Goal: Task Accomplishment & Management: Use online tool/utility

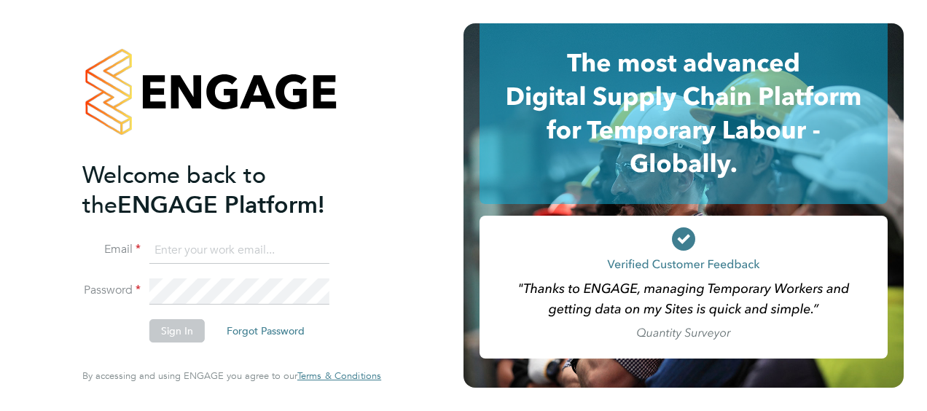
type input "georgia.astbury@vistry.co.uk"
click at [219, 354] on li "Sign In Forgot Password" at bounding box center [224, 338] width 284 height 38
click at [159, 334] on button "Sign In" at bounding box center [176, 330] width 55 height 23
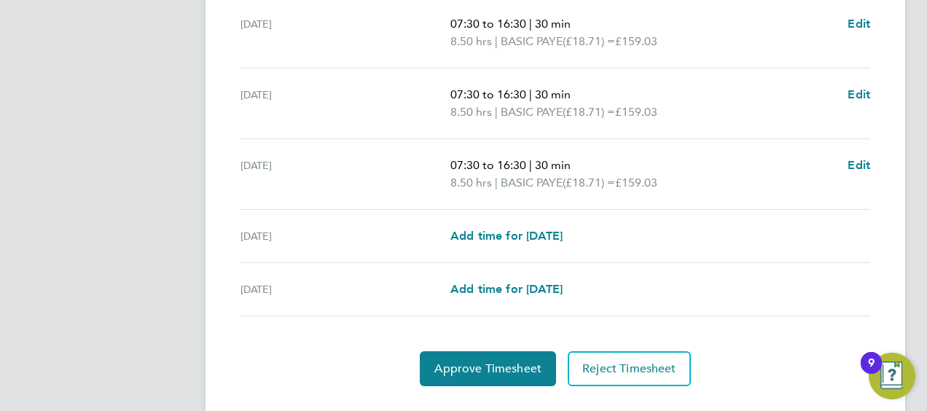
scroll to position [633, 0]
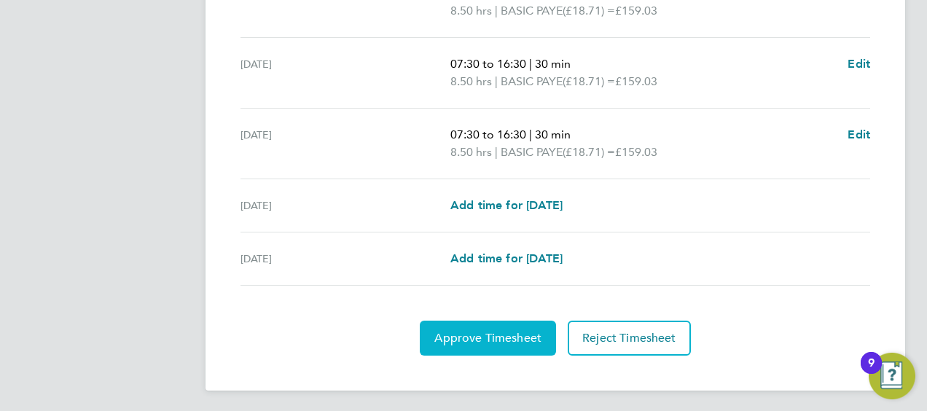
click at [507, 339] on span "Approve Timesheet" at bounding box center [487, 338] width 107 height 15
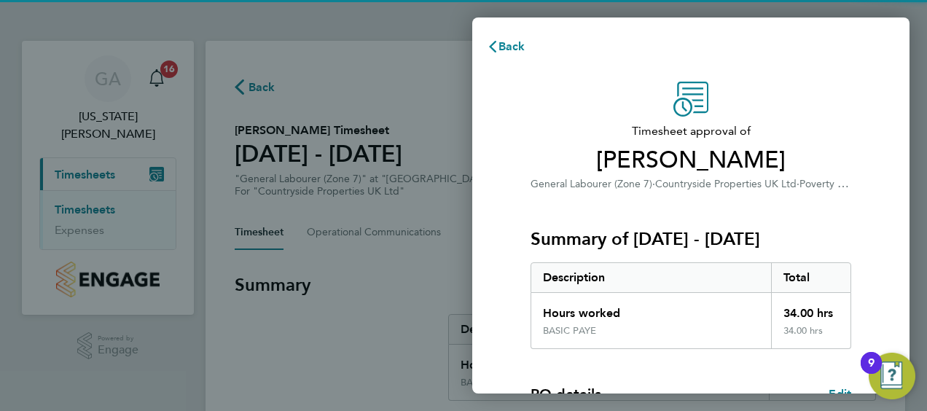
scroll to position [244, 0]
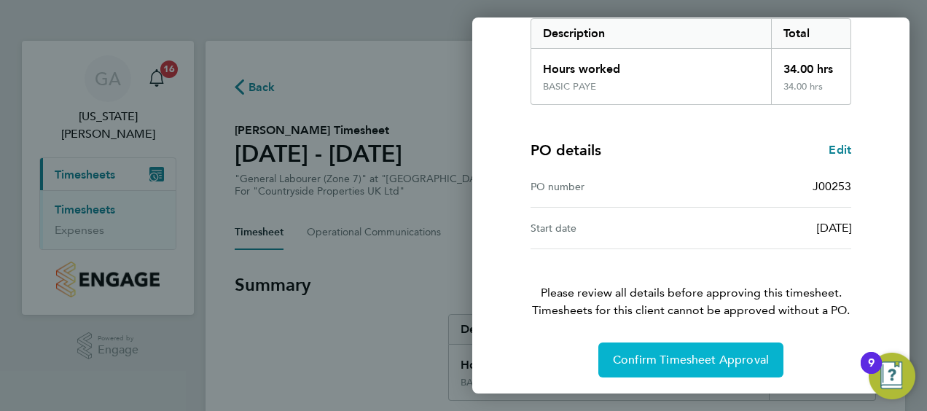
click at [685, 361] on span "Confirm Timesheet Approval" at bounding box center [691, 360] width 156 height 15
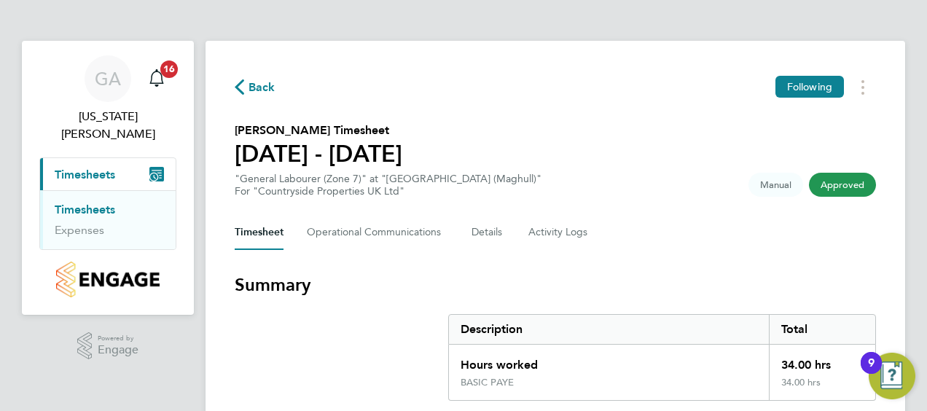
click at [76, 203] on link "Timesheets" at bounding box center [85, 210] width 60 height 14
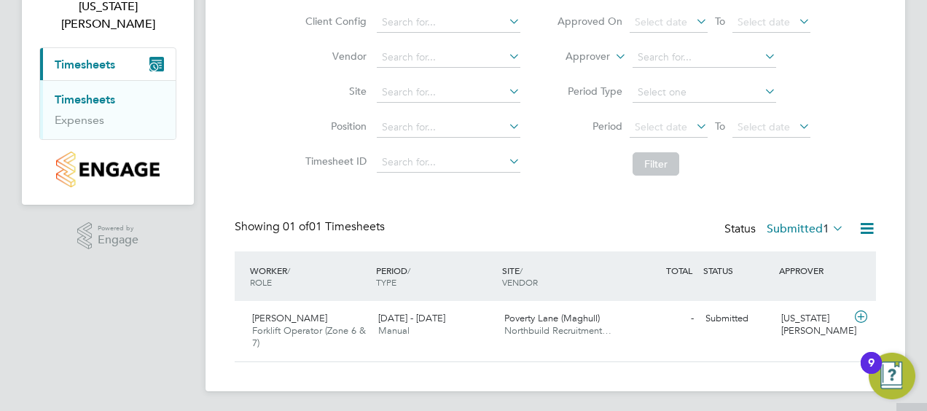
scroll to position [112, 0]
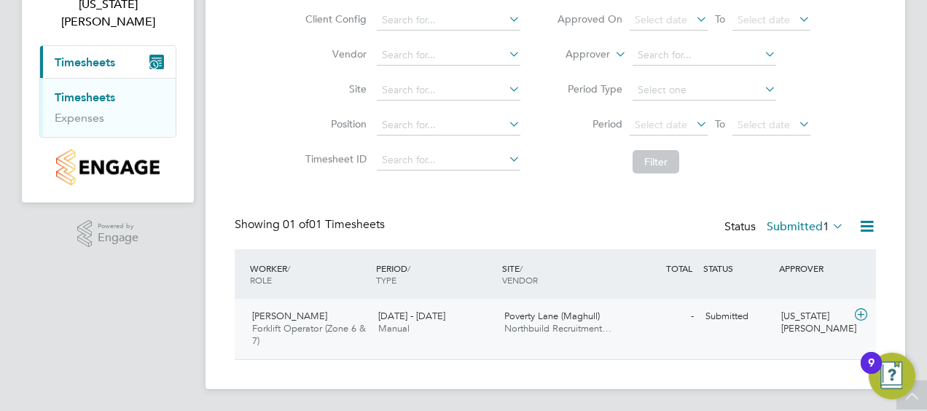
click at [522, 325] on span "Northbuild Recruitment…" at bounding box center [557, 328] width 107 height 12
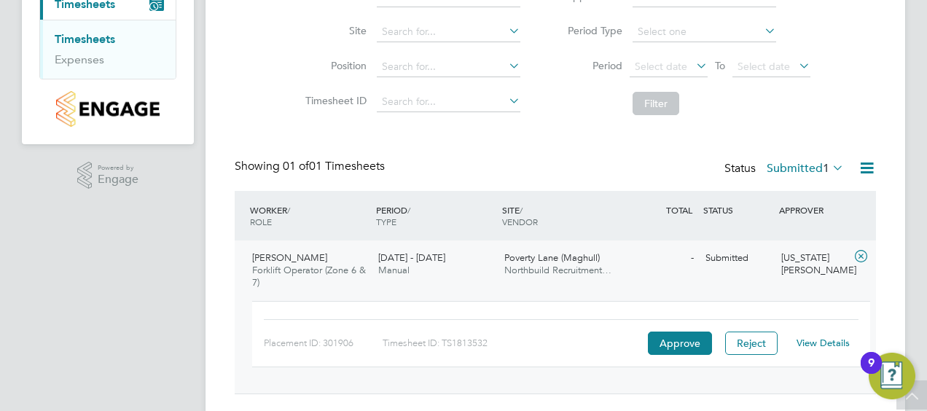
scroll to position [205, 0]
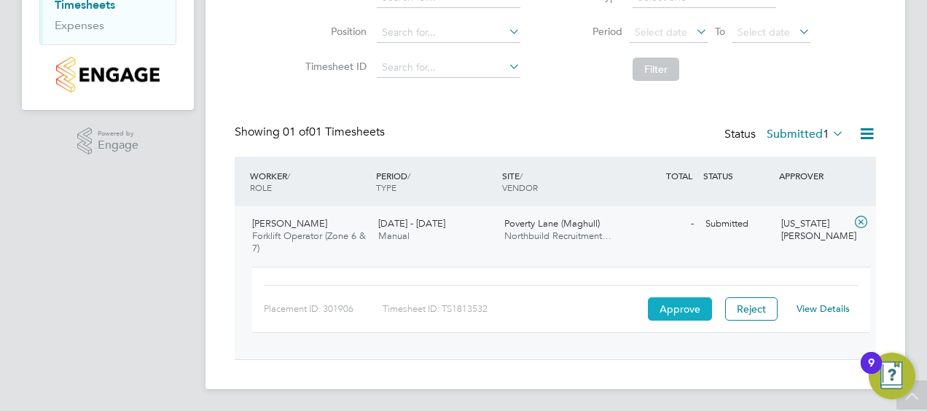
click at [653, 305] on button "Approve" at bounding box center [680, 308] width 64 height 23
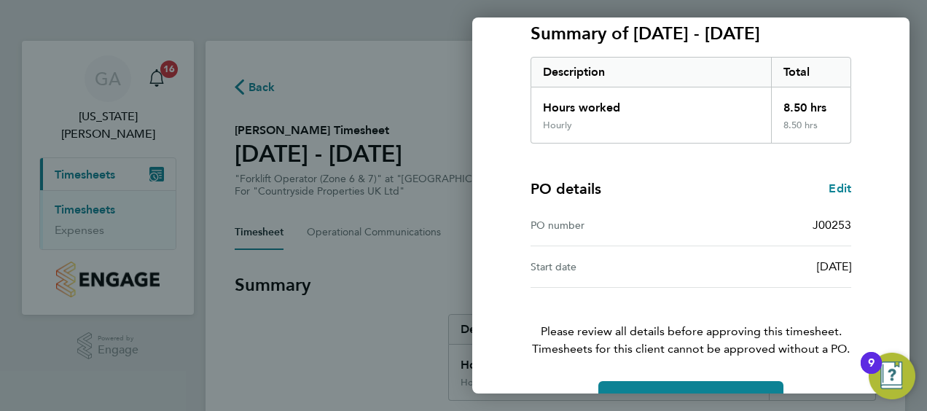
scroll to position [244, 0]
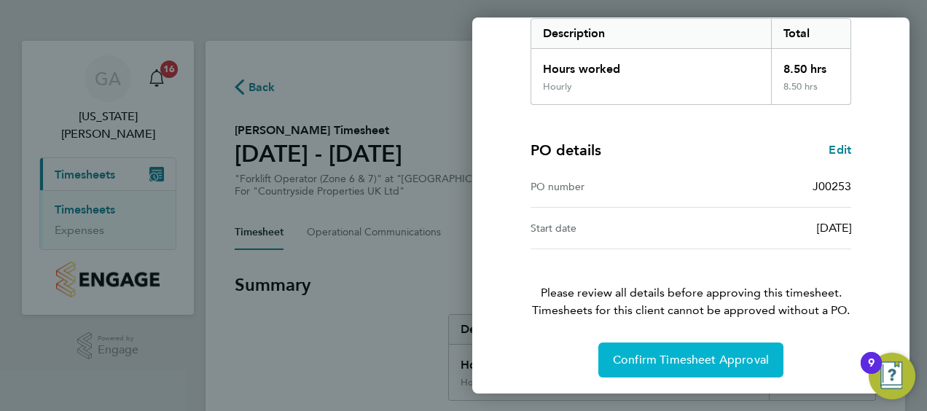
click at [714, 354] on span "Confirm Timesheet Approval" at bounding box center [691, 360] width 156 height 15
